Goal: Transaction & Acquisition: Purchase product/service

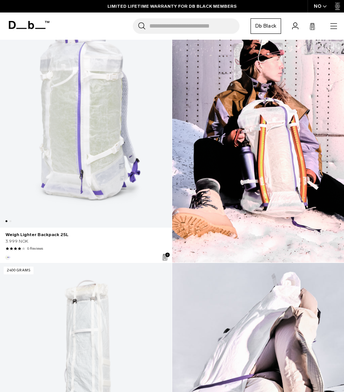
scroll to position [48, 0]
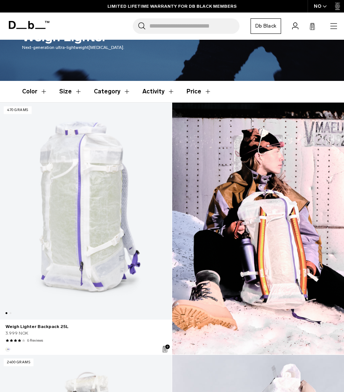
click at [77, 197] on link "Weigh Lighter Backpack 25L" at bounding box center [86, 211] width 172 height 217
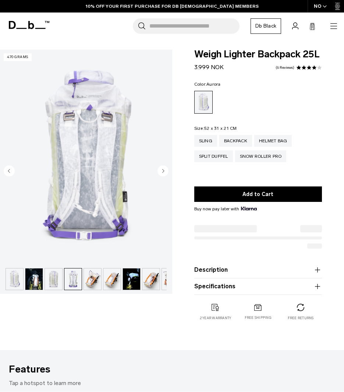
click at [123, 283] on img "button" at bounding box center [131, 278] width 17 height 21
